Goal: Information Seeking & Learning: Learn about a topic

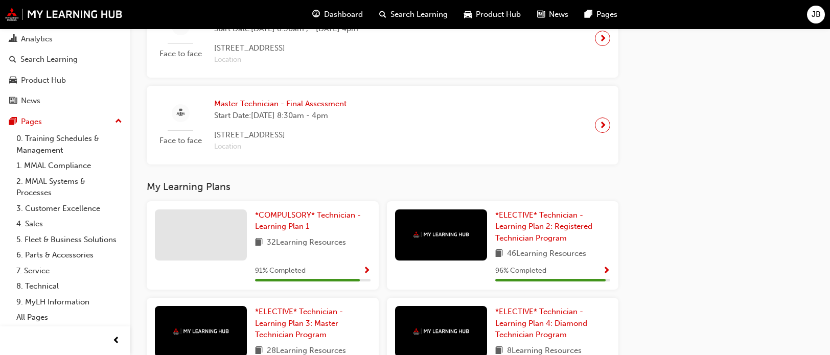
scroll to position [939, 0]
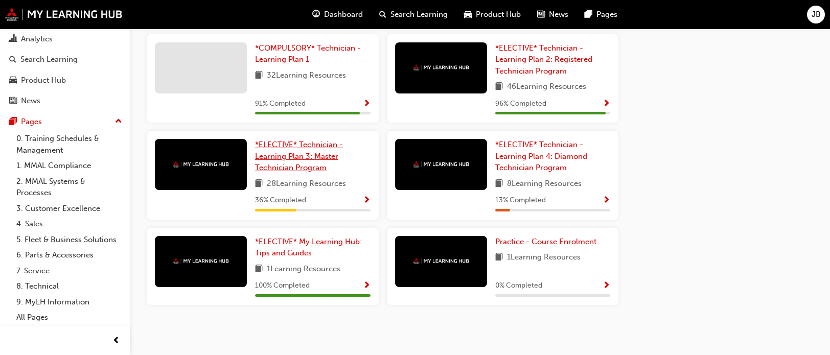
click at [324, 158] on span "*ELECTIVE* Technician - Learning Plan 3: Master Technician Program" at bounding box center [299, 156] width 88 height 32
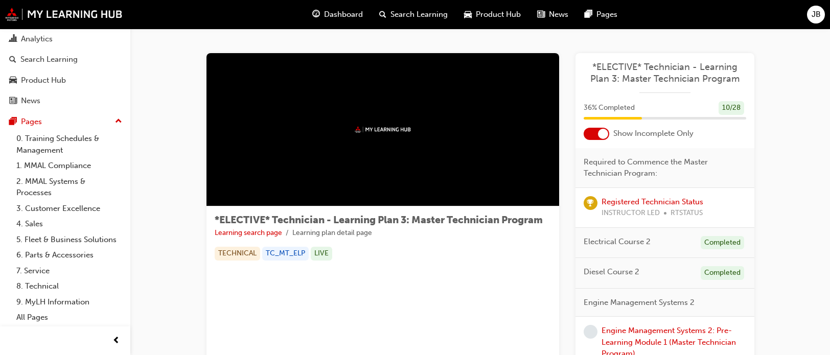
click at [595, 137] on div at bounding box center [597, 134] width 26 height 12
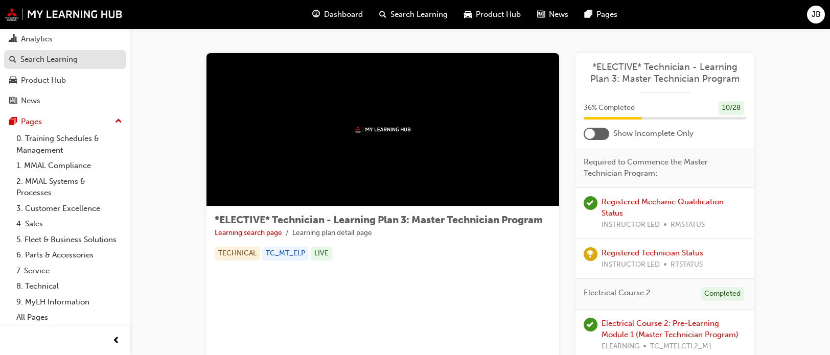
click at [62, 54] on div "Search Learning" at bounding box center [48, 60] width 57 height 12
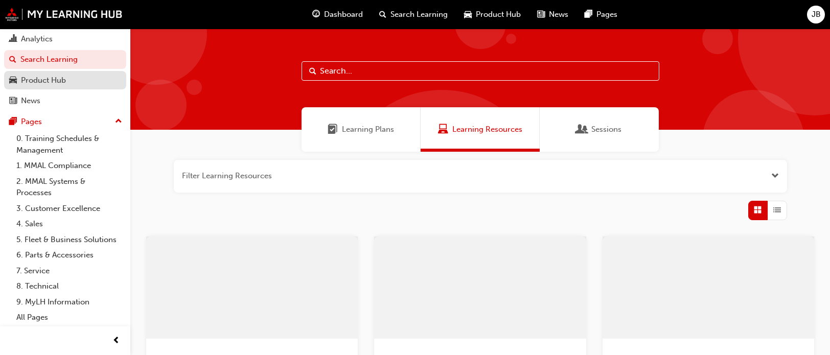
click at [58, 75] on div "Product Hub" at bounding box center [43, 81] width 45 height 12
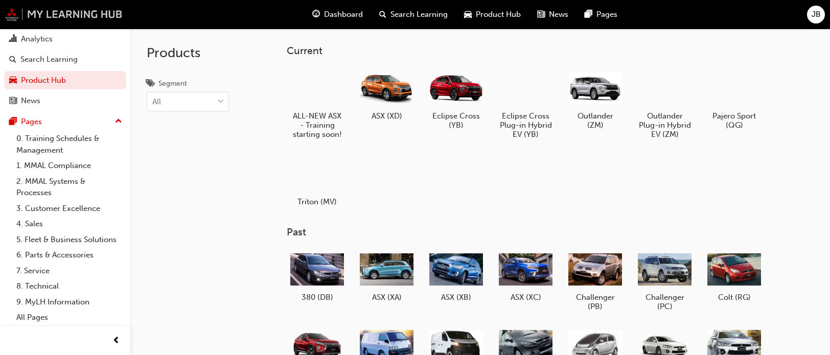
click at [33, 14] on img at bounding box center [64, 14] width 118 height 13
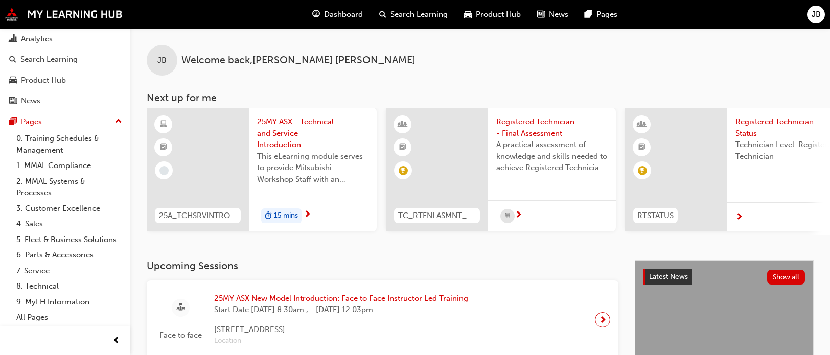
click at [281, 131] on span "25MY ASX - Technical and Service Introduction" at bounding box center [312, 133] width 111 height 35
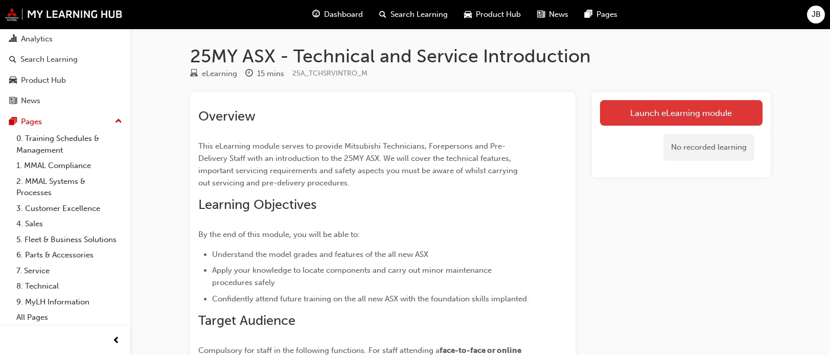
click at [676, 120] on link "Launch eLearning module" at bounding box center [681, 113] width 163 height 26
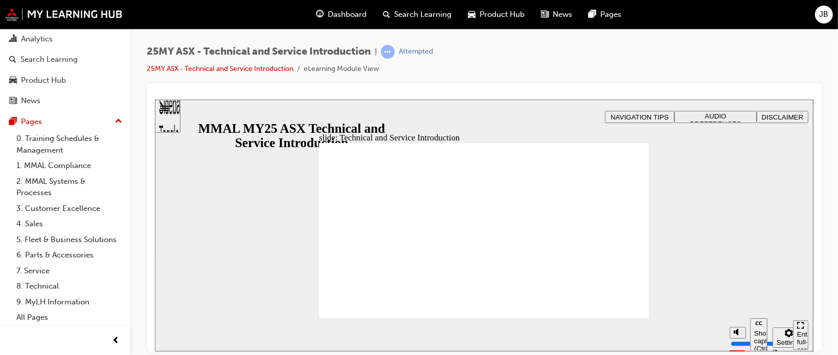
click at [798, 329] on icon "Enter full-screen (Ctrl+Alt+F)" at bounding box center [799, 324] width 7 height 7
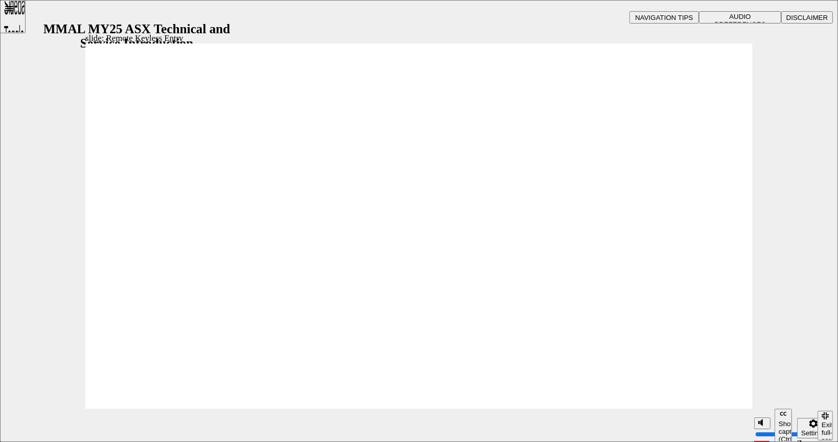
type input "21"
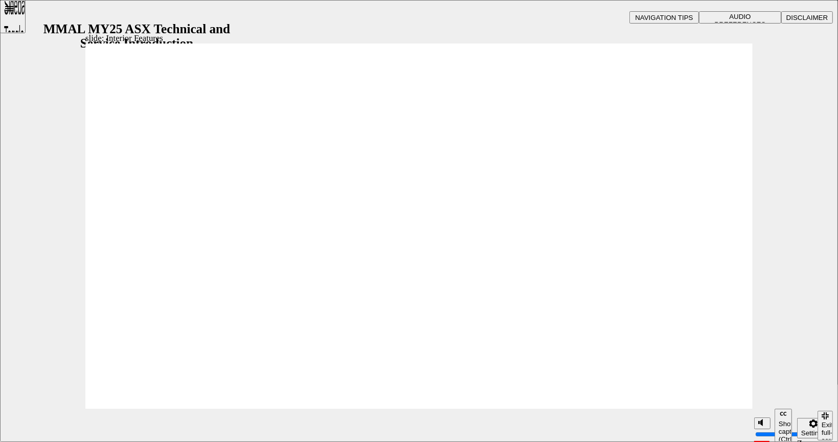
type input "17"
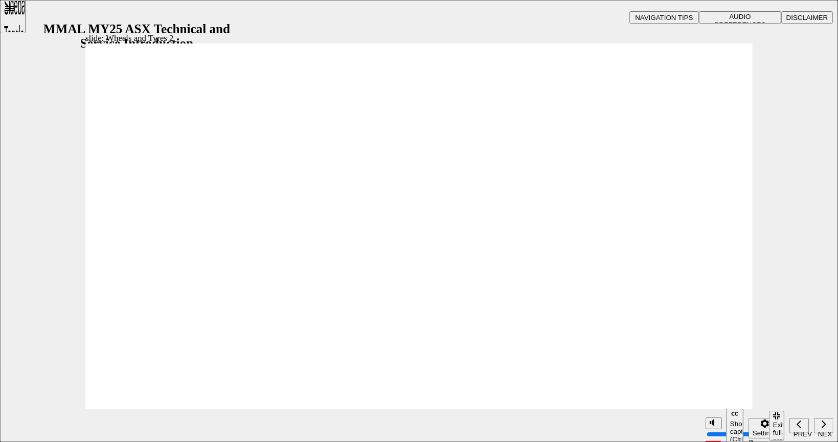
drag, startPoint x: 561, startPoint y: 210, endPoint x: 568, endPoint y: 224, distance: 16.0
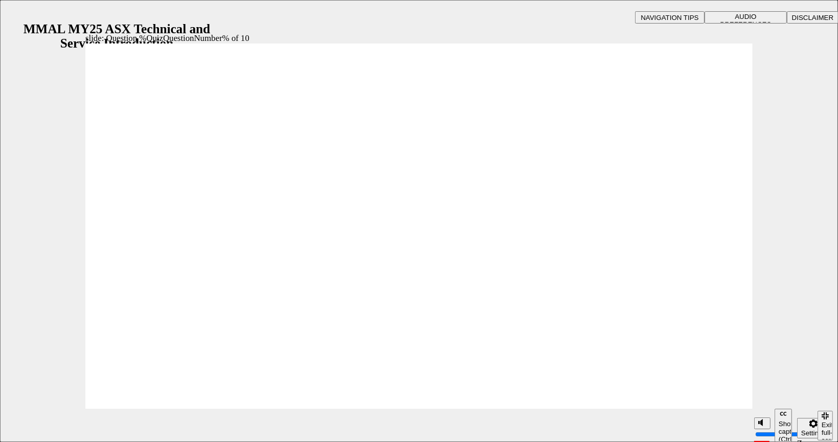
radio input "true"
radio input "false"
radio input "true"
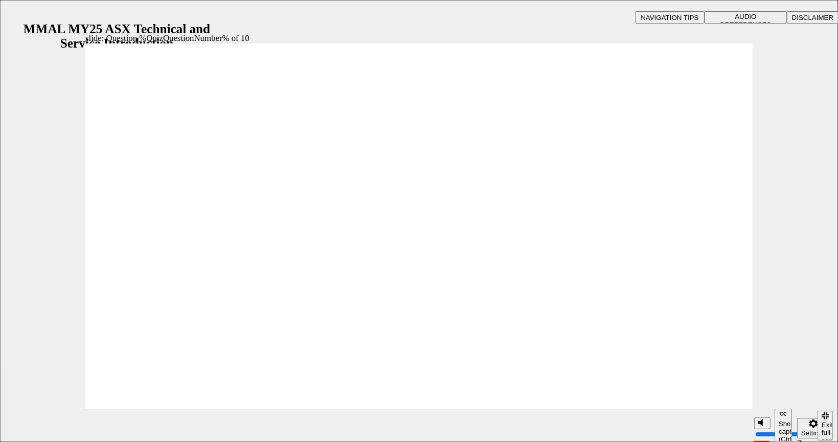
drag, startPoint x: 178, startPoint y: 170, endPoint x: 178, endPoint y: 192, distance: 21.5
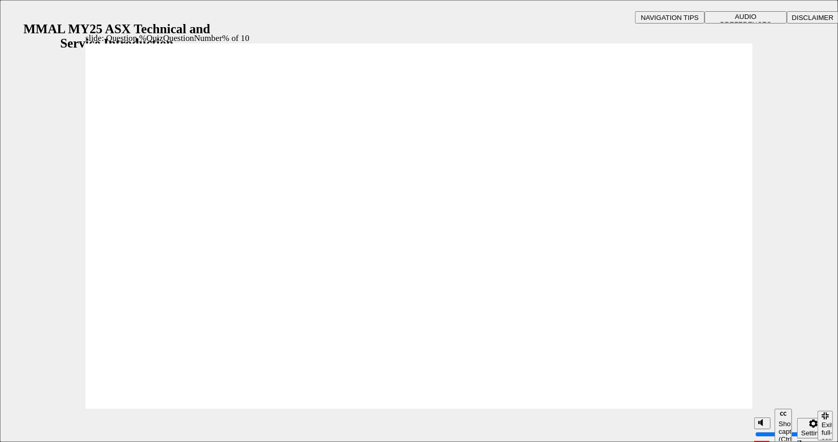
radio input "true"
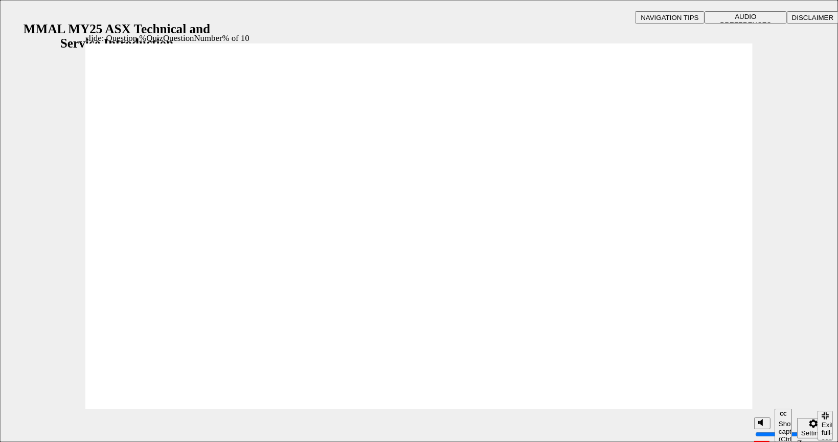
radio input "true"
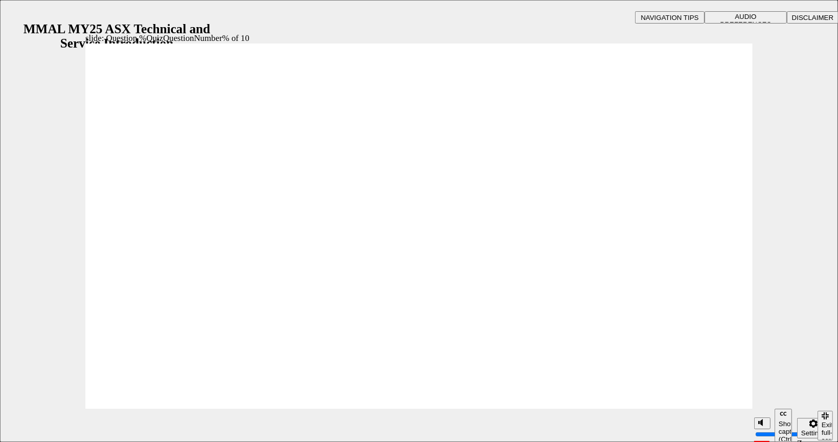
radio input "true"
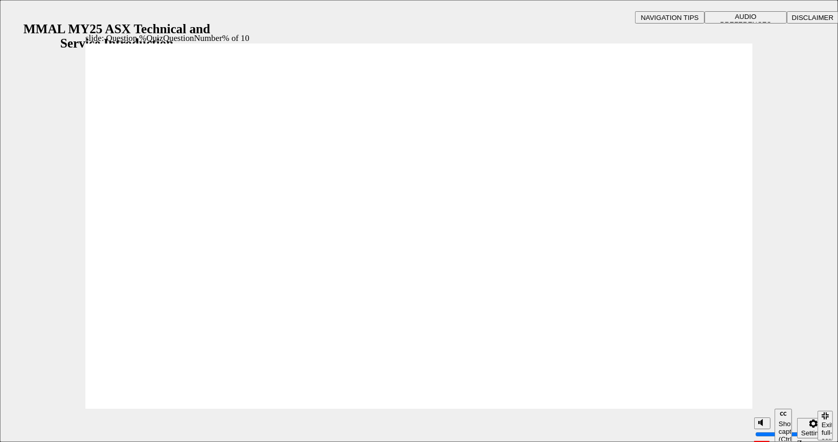
radio input "true"
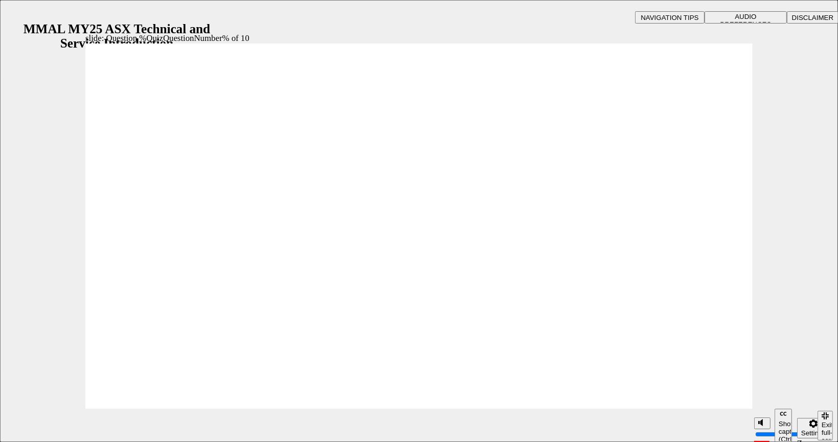
radio input "true"
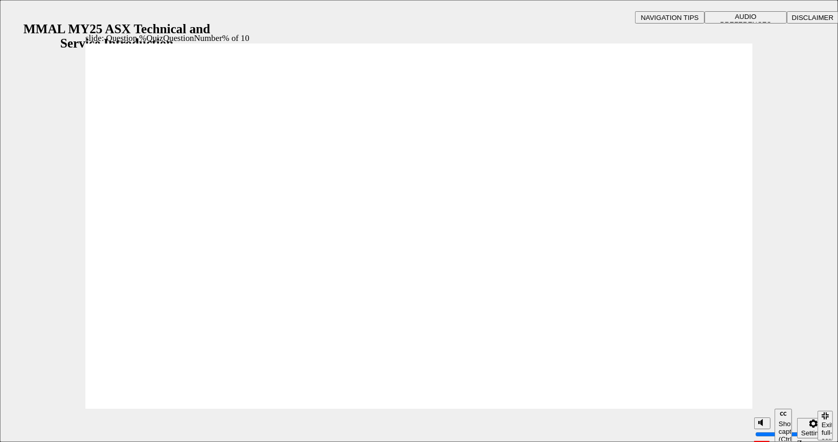
radio input "true"
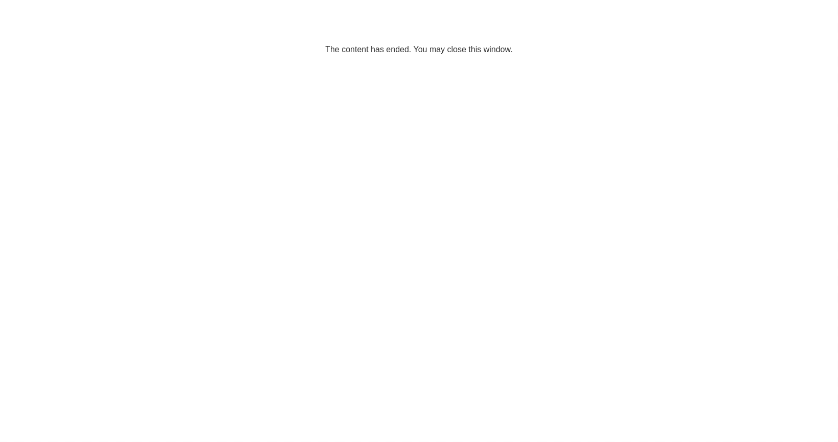
click at [741, 62] on html "The content has ended. You may close this window." at bounding box center [419, 31] width 838 height 62
drag, startPoint x: 688, startPoint y: 256, endPoint x: 448, endPoint y: 171, distance: 255.2
click at [442, 62] on html "The content has ended. You may close this window." at bounding box center [419, 31] width 838 height 62
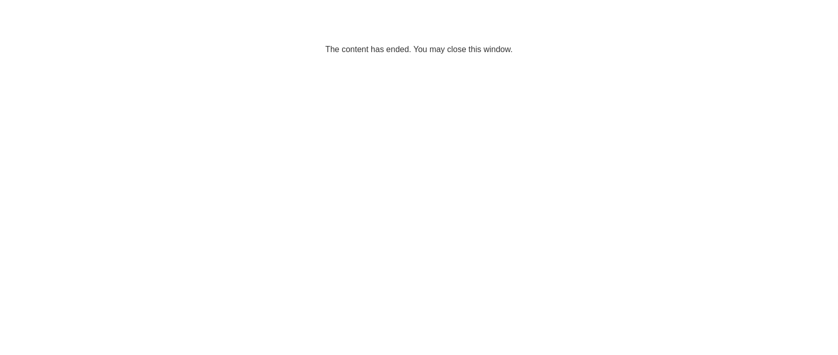
click at [51, 35] on div "Congratulations! 🎉 Well Done! You've successfully completed 25MY ASX - Technica…" at bounding box center [419, 177] width 838 height 355
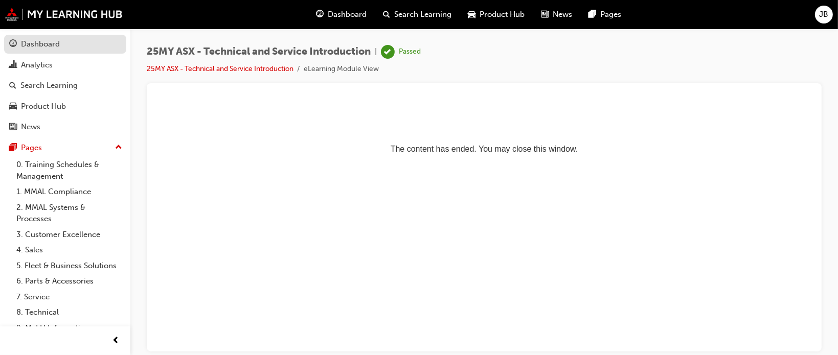
click at [47, 44] on div "Dashboard" at bounding box center [40, 44] width 39 height 12
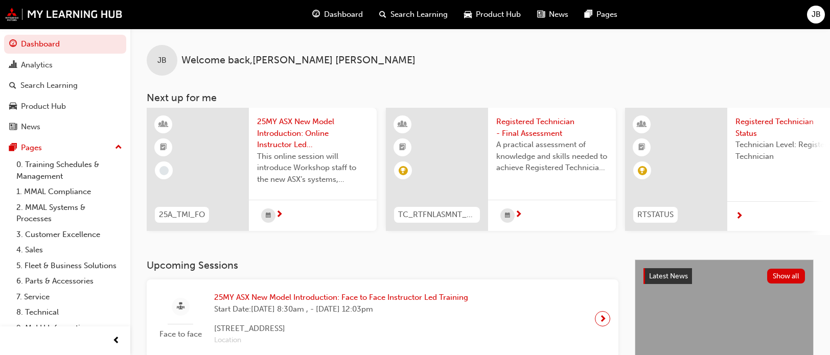
click at [298, 128] on span "25MY ASX New Model Introduction: Online Instructor Led Training" at bounding box center [312, 133] width 111 height 35
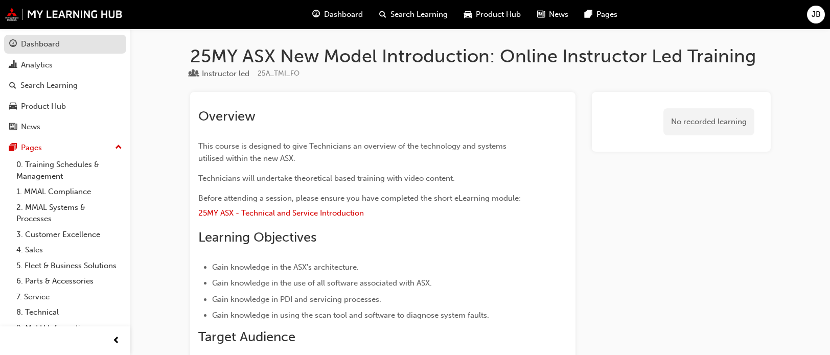
click at [32, 35] on link "Dashboard" at bounding box center [65, 44] width 122 height 19
